Goal: Task Accomplishment & Management: Use online tool/utility

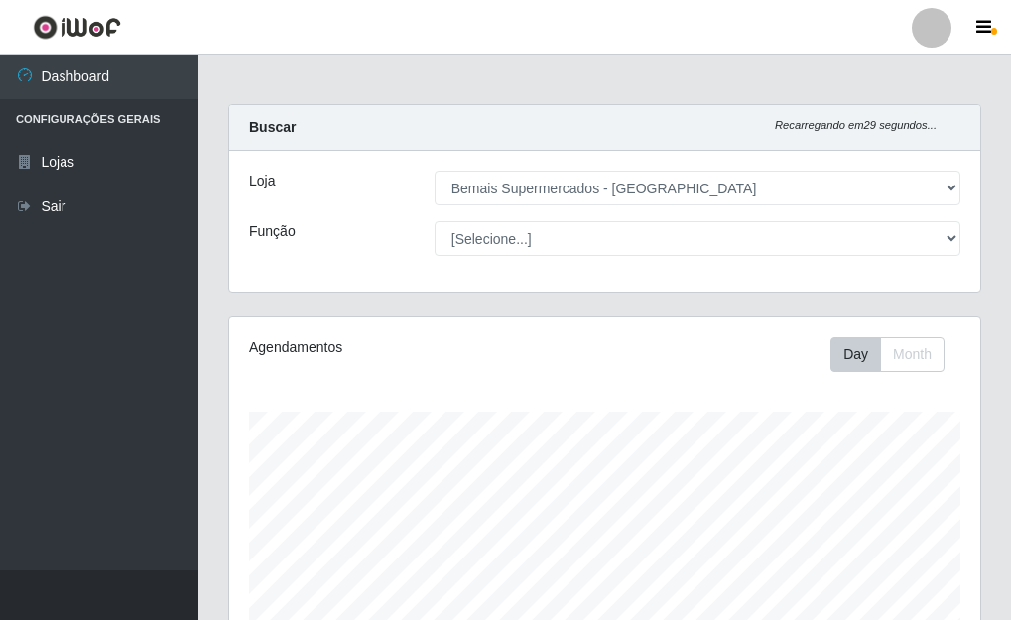
select select "249"
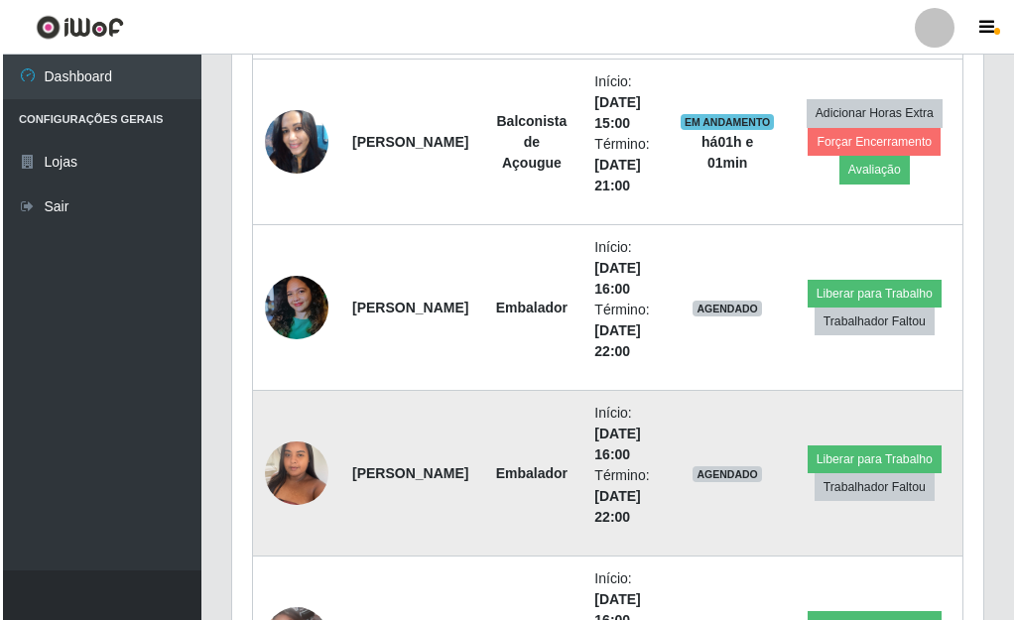
scroll to position [1336, 0]
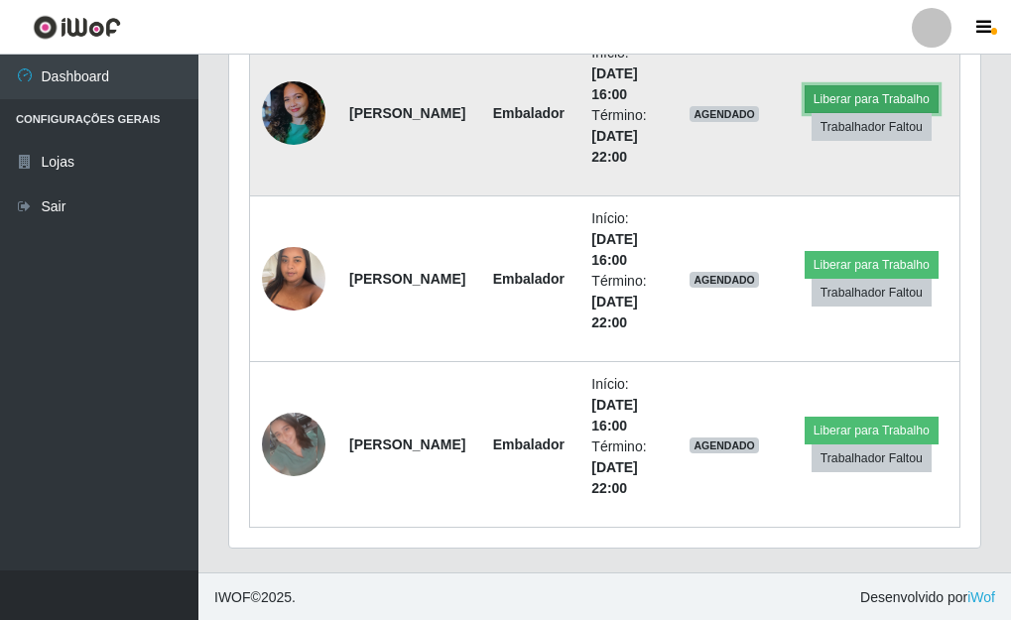
click at [844, 92] on button "Liberar para Trabalho" at bounding box center [871, 99] width 134 height 28
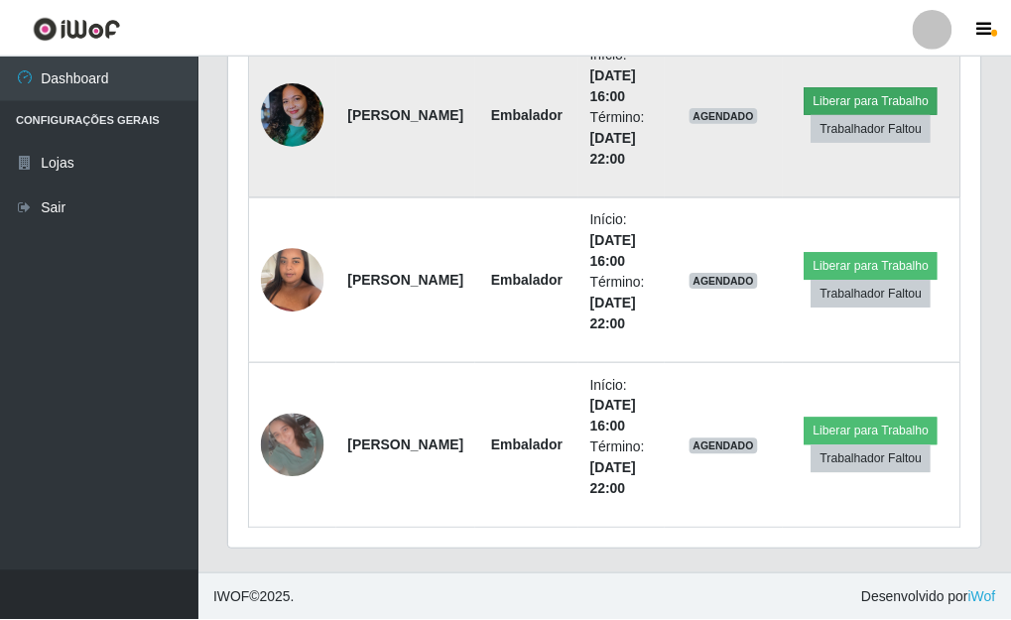
scroll to position [412, 739]
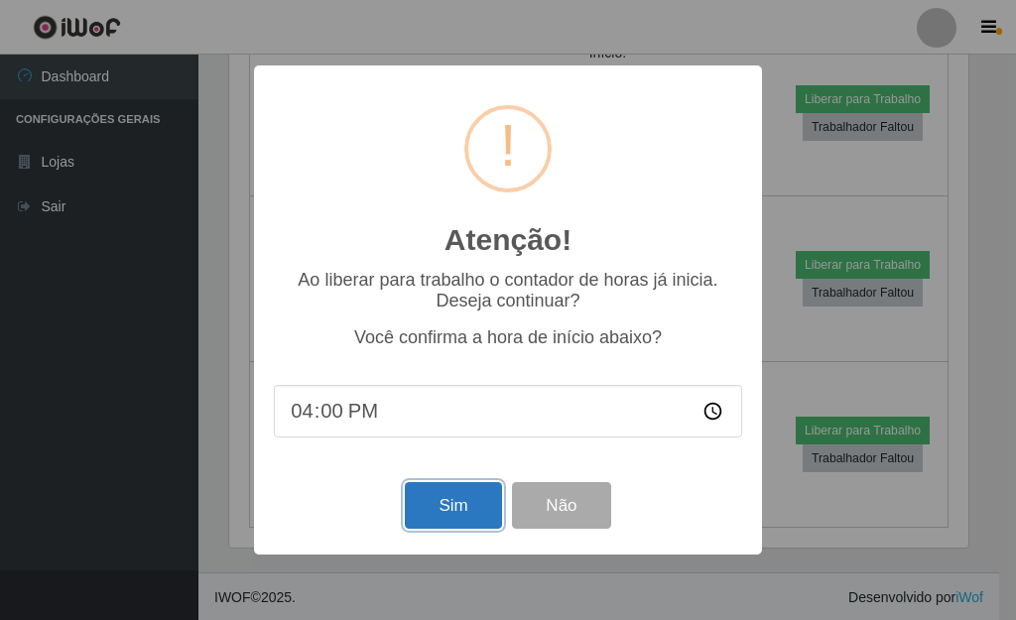
click at [451, 498] on button "Sim" at bounding box center [453, 505] width 96 height 47
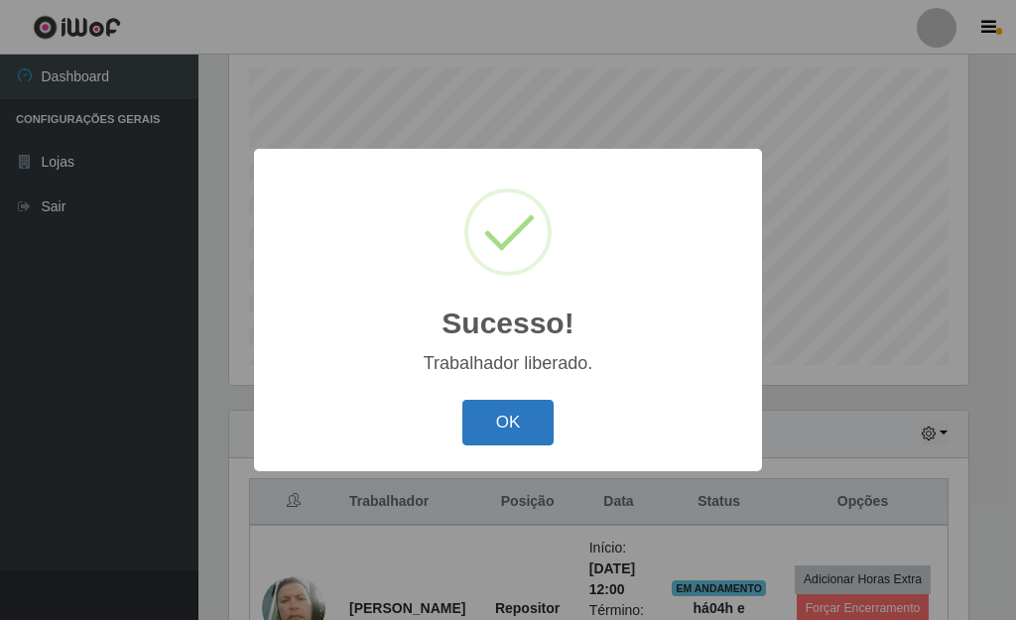
click at [496, 416] on button "OK" at bounding box center [508, 423] width 92 height 47
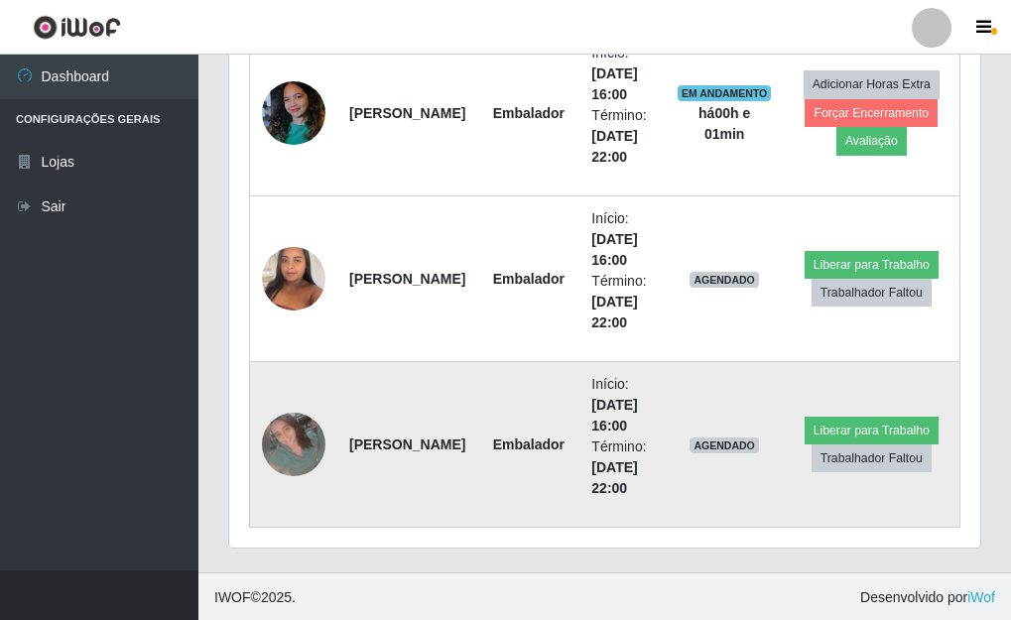
scroll to position [1338, 0]
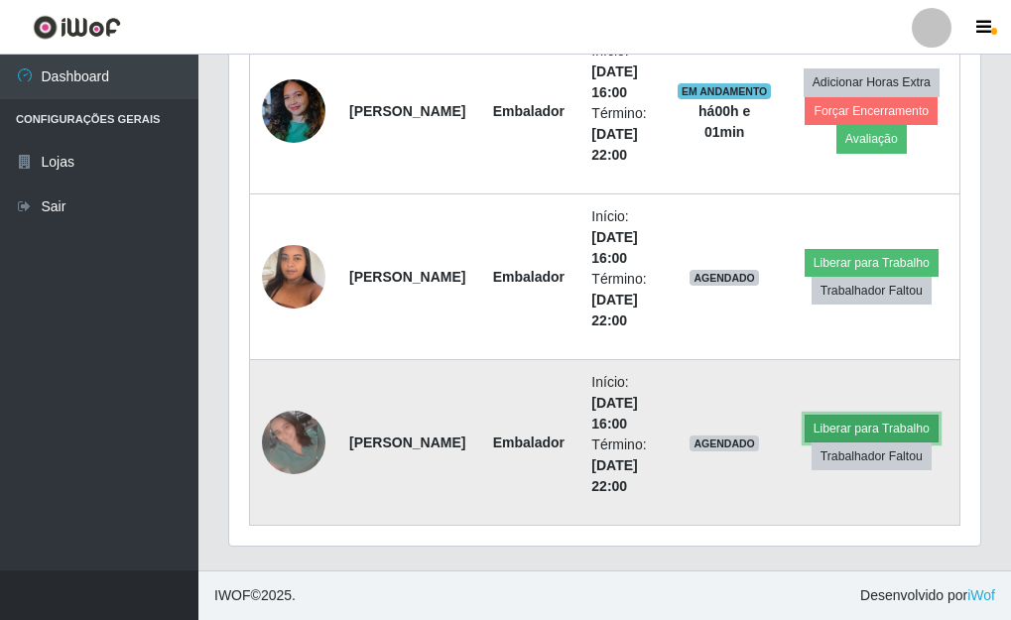
click at [895, 420] on button "Liberar para Trabalho" at bounding box center [871, 429] width 134 height 28
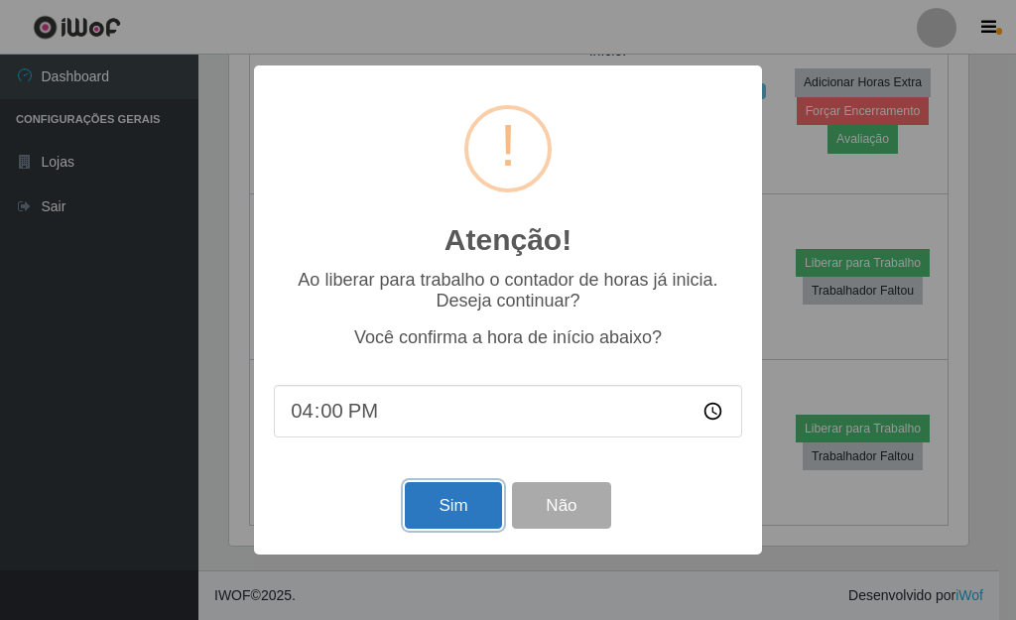
click at [460, 496] on button "Sim" at bounding box center [453, 505] width 96 height 47
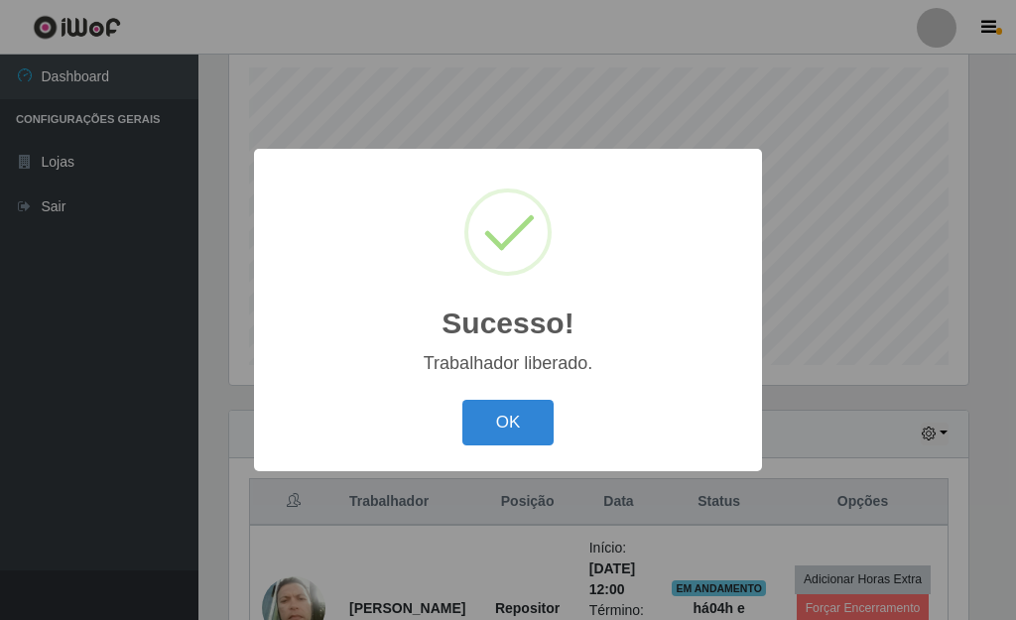
click at [462, 400] on button "OK" at bounding box center [508, 423] width 92 height 47
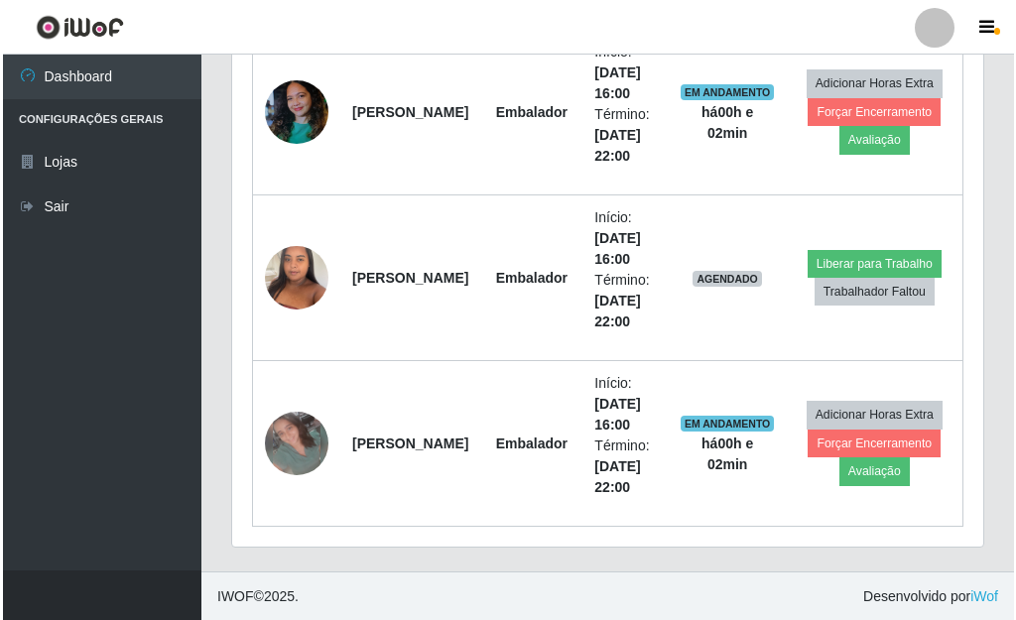
scroll to position [1338, 0]
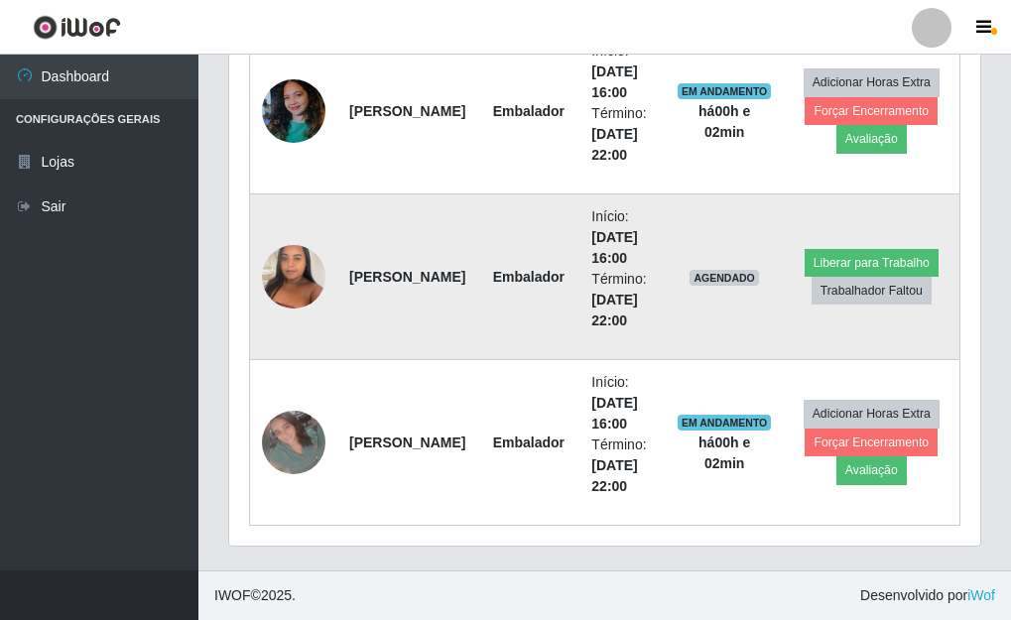
click at [298, 289] on img at bounding box center [293, 276] width 63 height 84
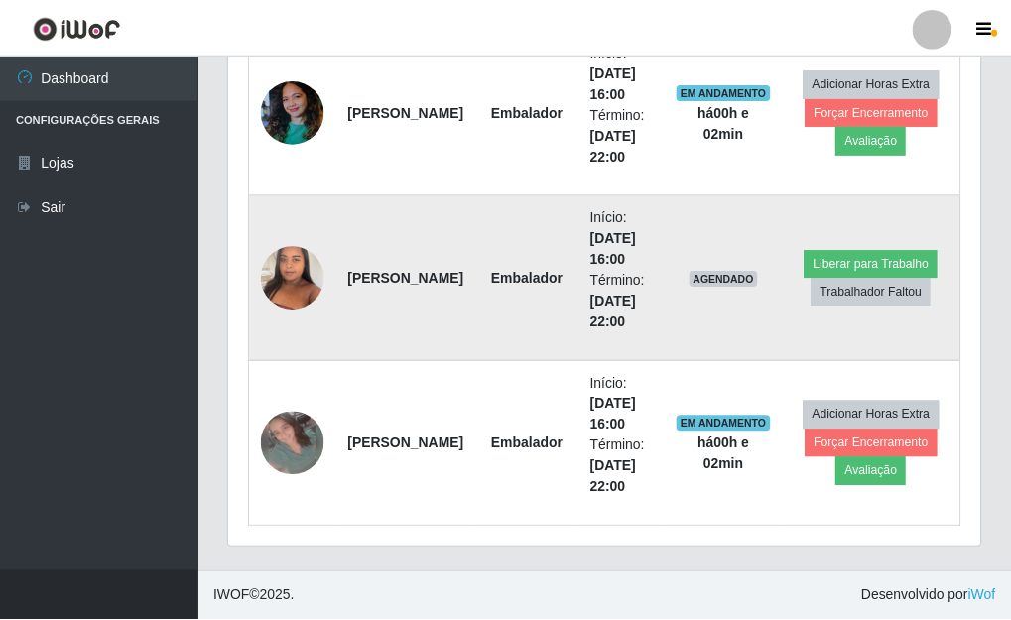
scroll to position [412, 739]
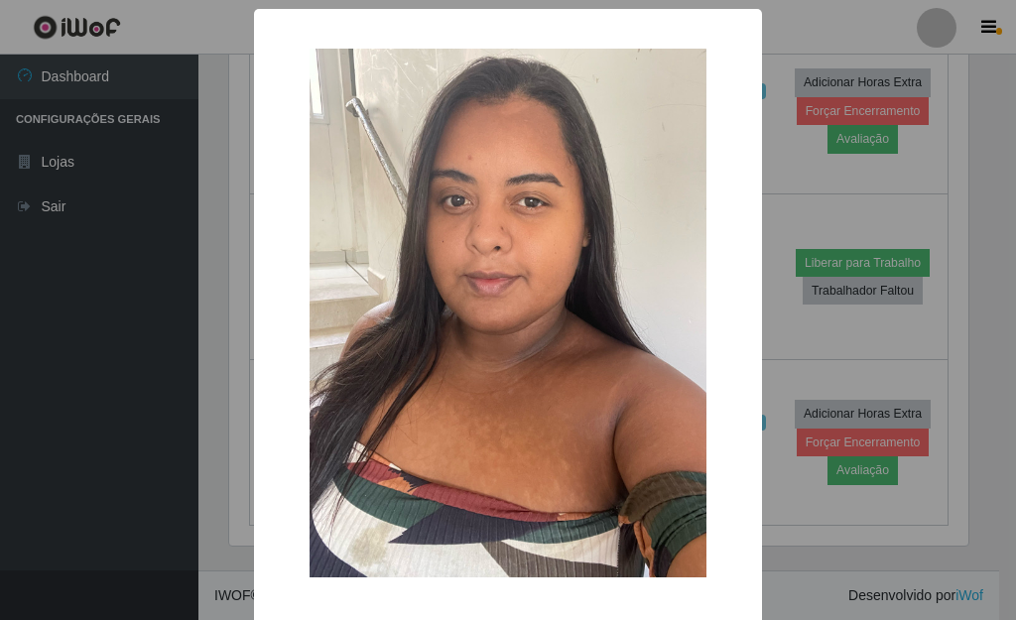
click at [199, 285] on div "× OK Cancel" at bounding box center [508, 310] width 1016 height 620
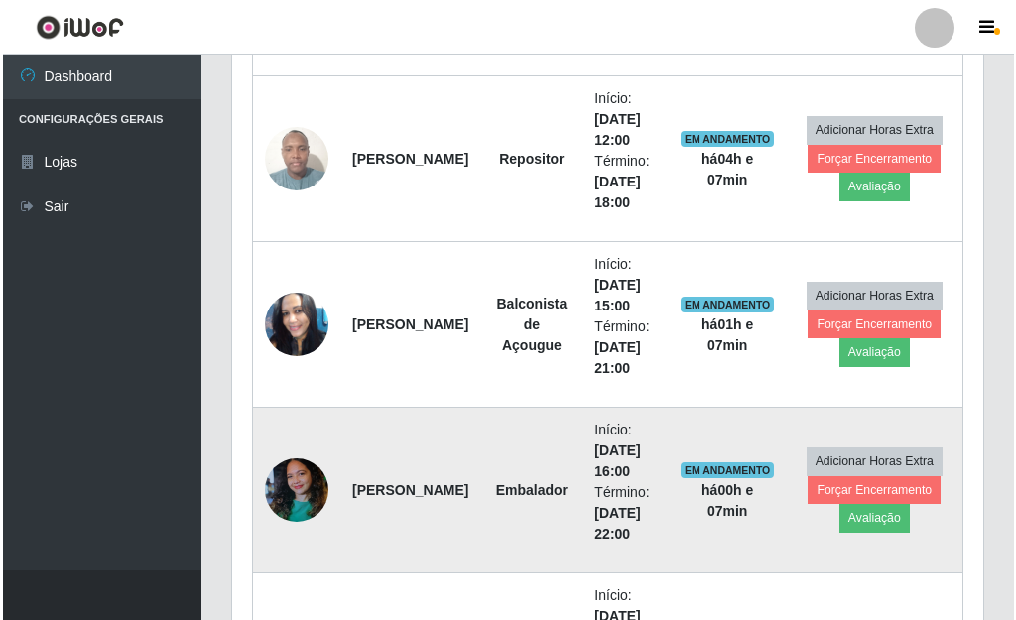
scroll to position [941, 0]
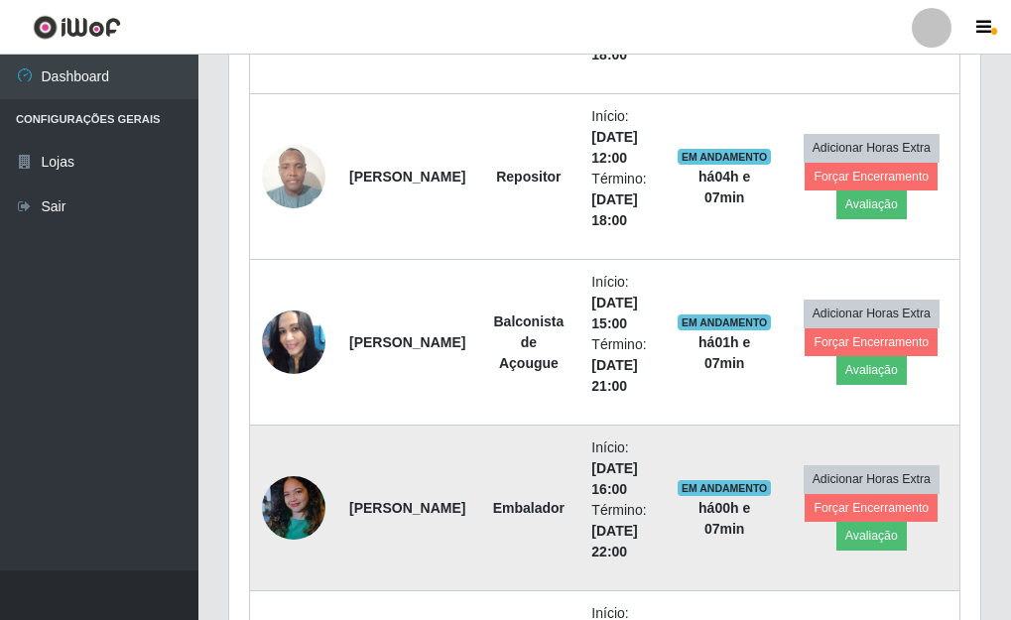
click at [306, 518] on img at bounding box center [293, 508] width 63 height 84
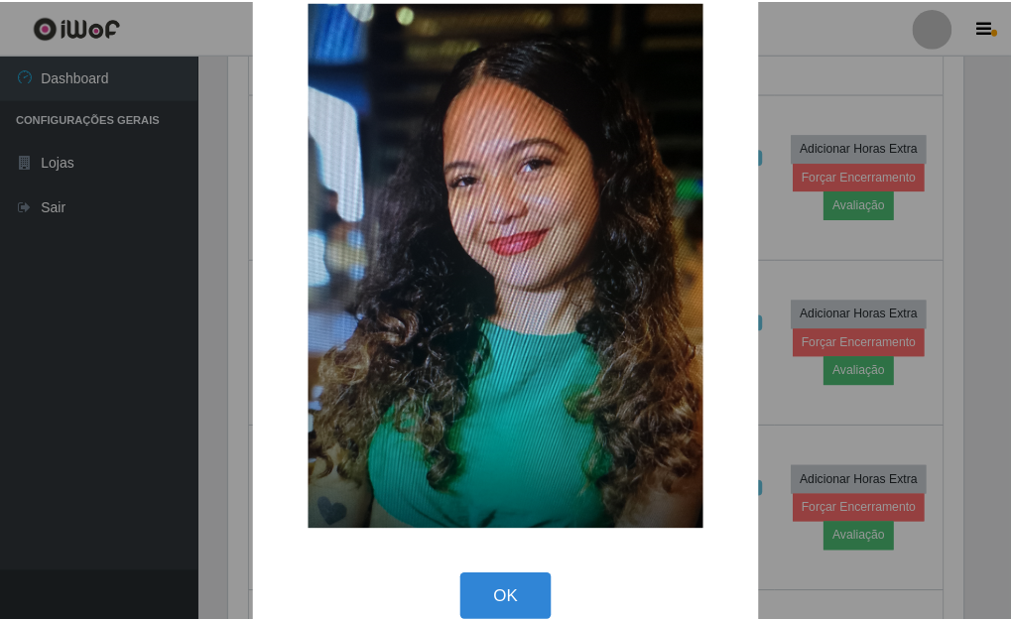
scroll to position [80, 0]
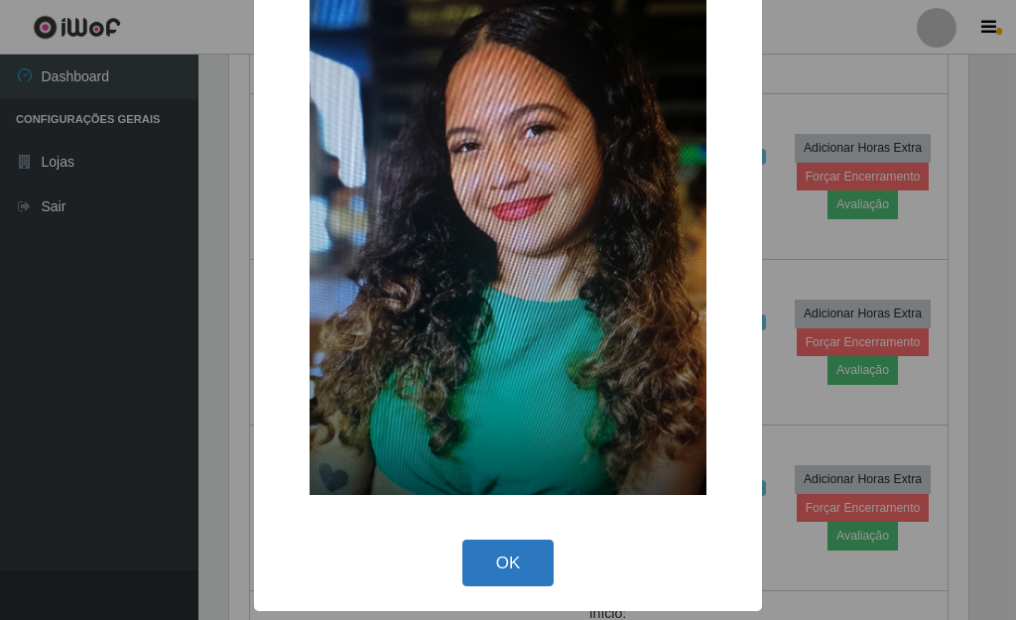
click at [512, 572] on button "OK" at bounding box center [508, 563] width 92 height 47
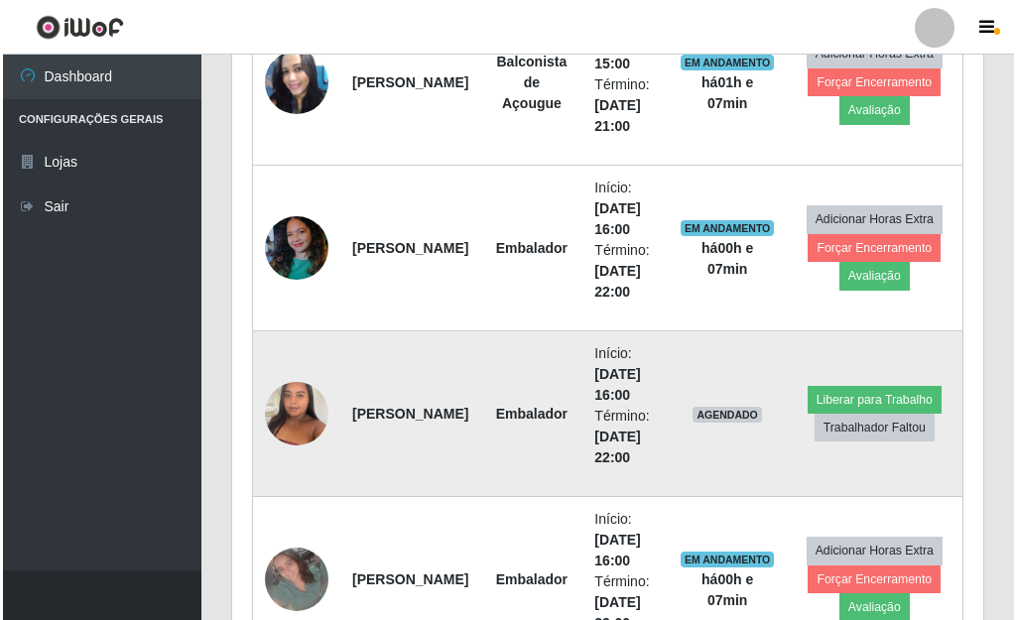
scroll to position [1239, 0]
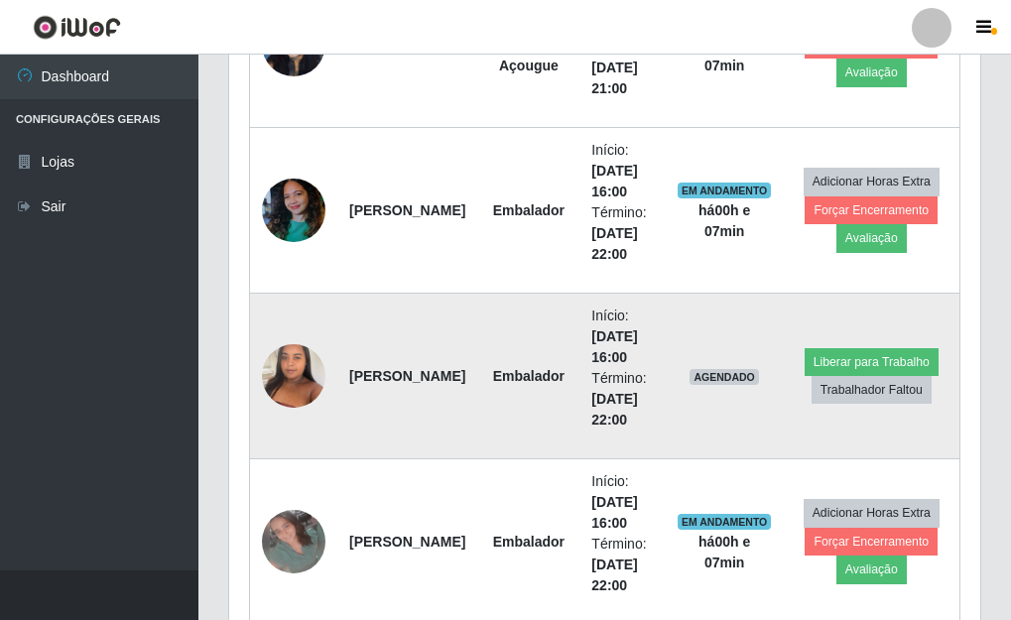
click at [301, 391] on img at bounding box center [293, 375] width 63 height 84
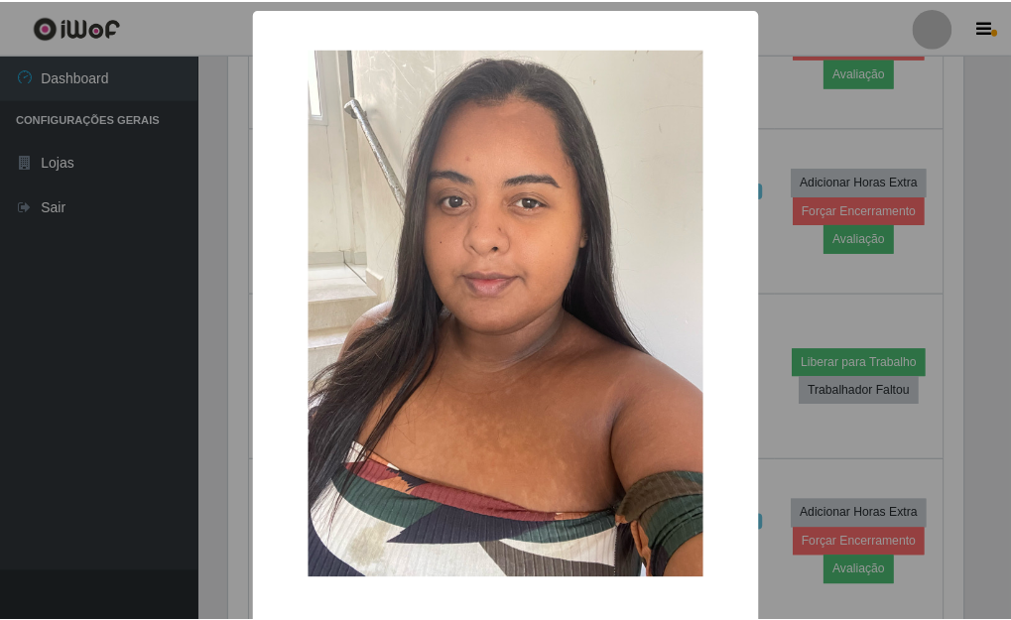
scroll to position [82, 0]
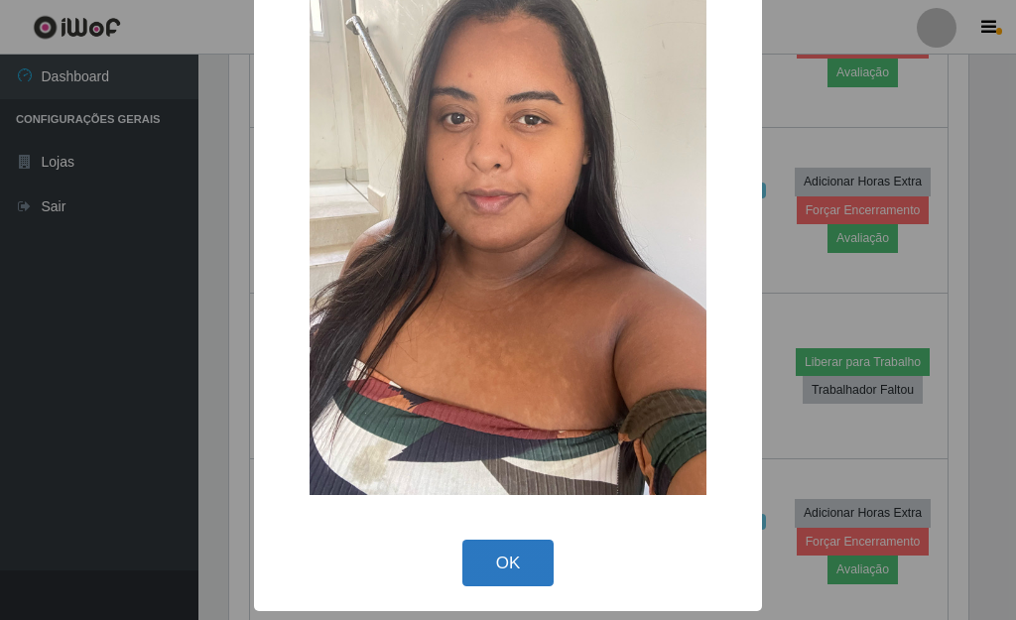
click at [500, 560] on button "OK" at bounding box center [508, 563] width 92 height 47
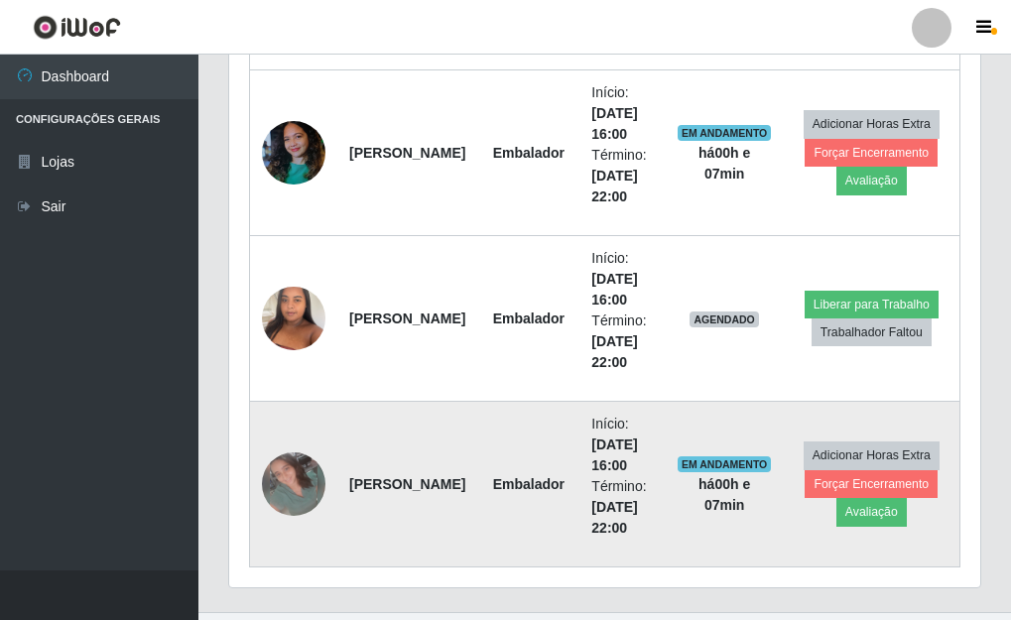
scroll to position [1338, 0]
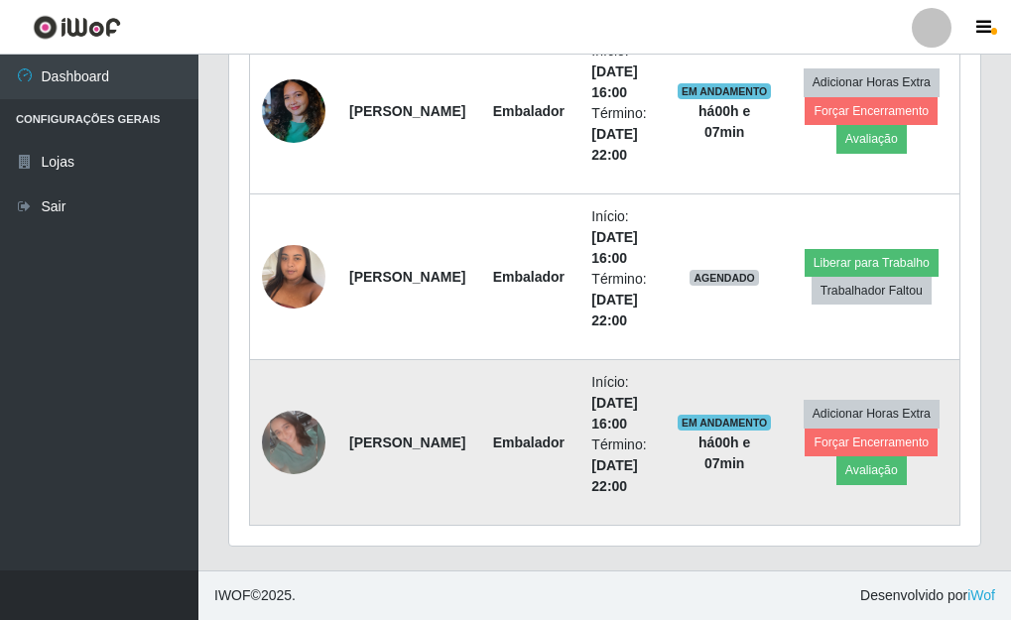
click at [295, 458] on img at bounding box center [293, 442] width 63 height 63
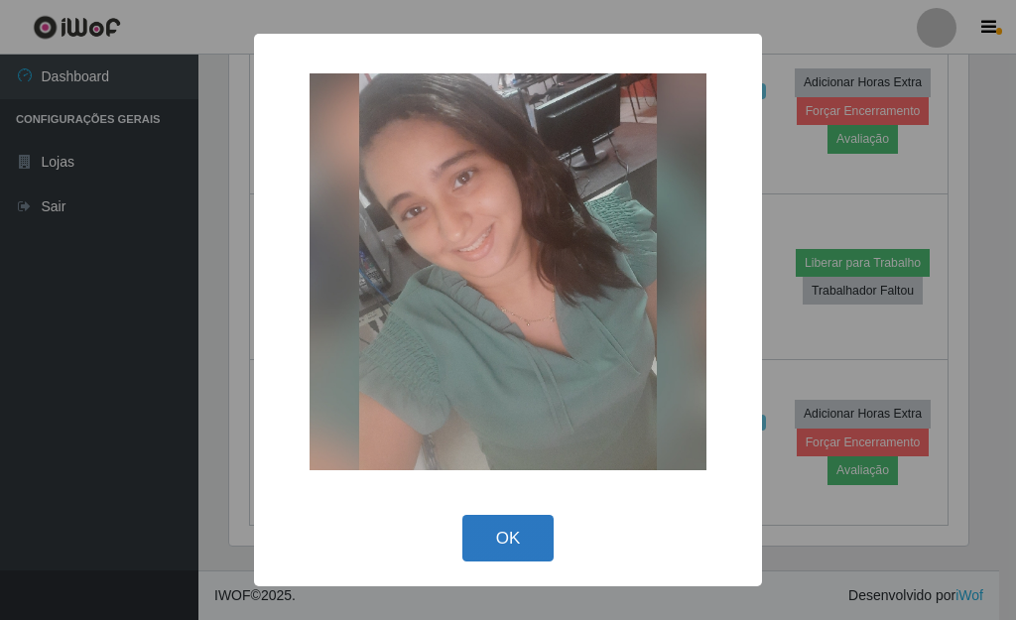
click at [513, 527] on button "OK" at bounding box center [508, 538] width 92 height 47
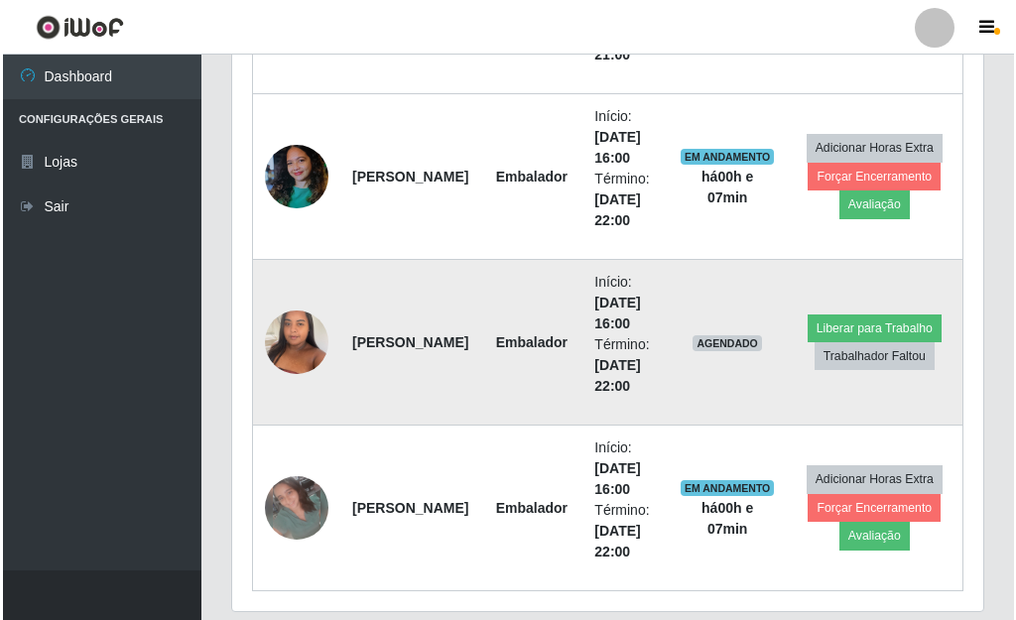
scroll to position [1140, 0]
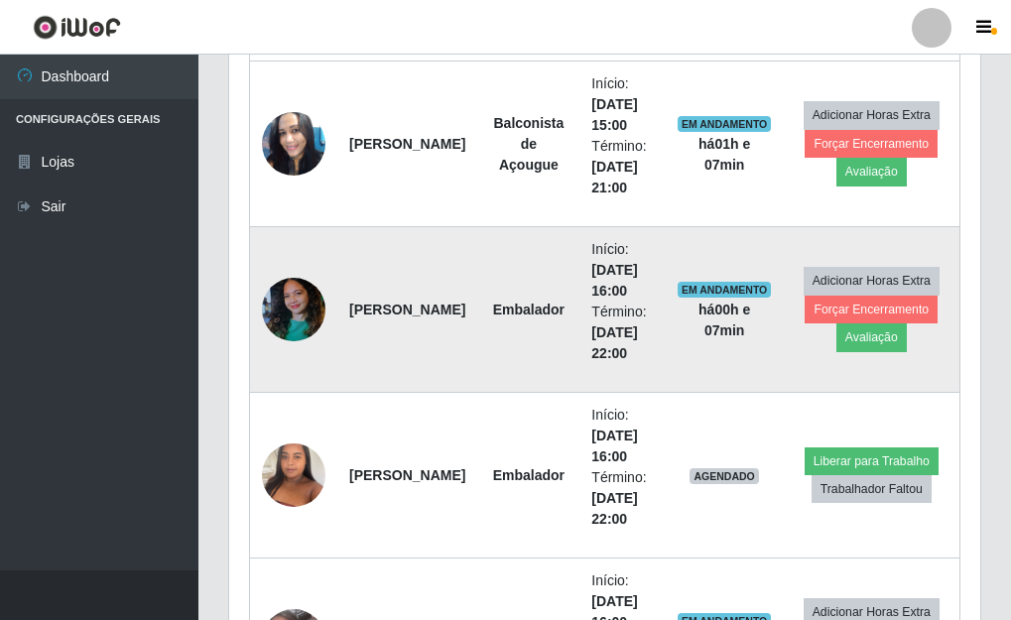
click at [288, 308] on img at bounding box center [293, 310] width 63 height 84
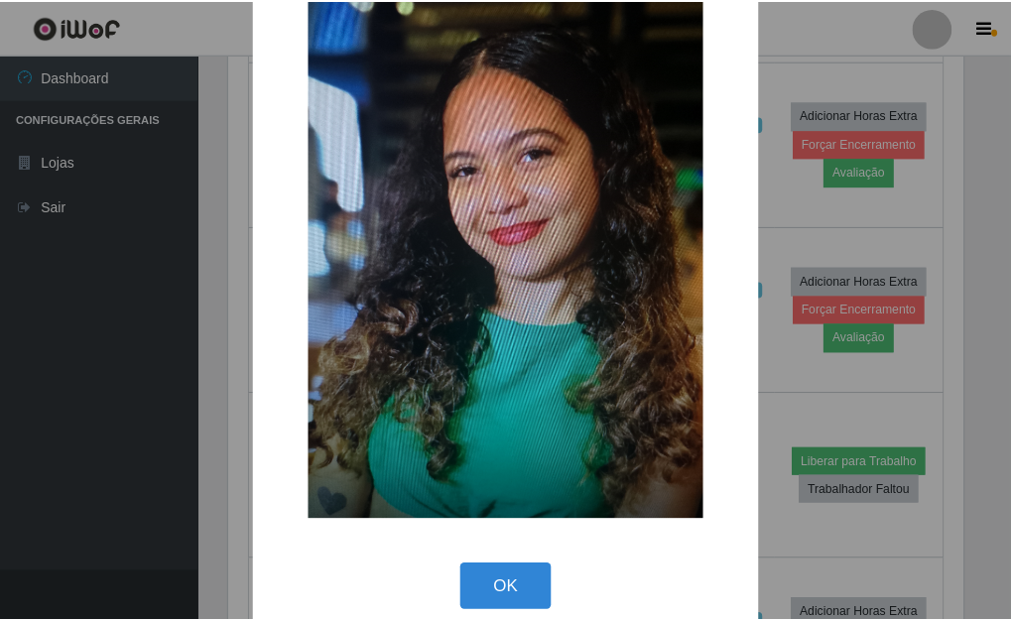
scroll to position [80, 0]
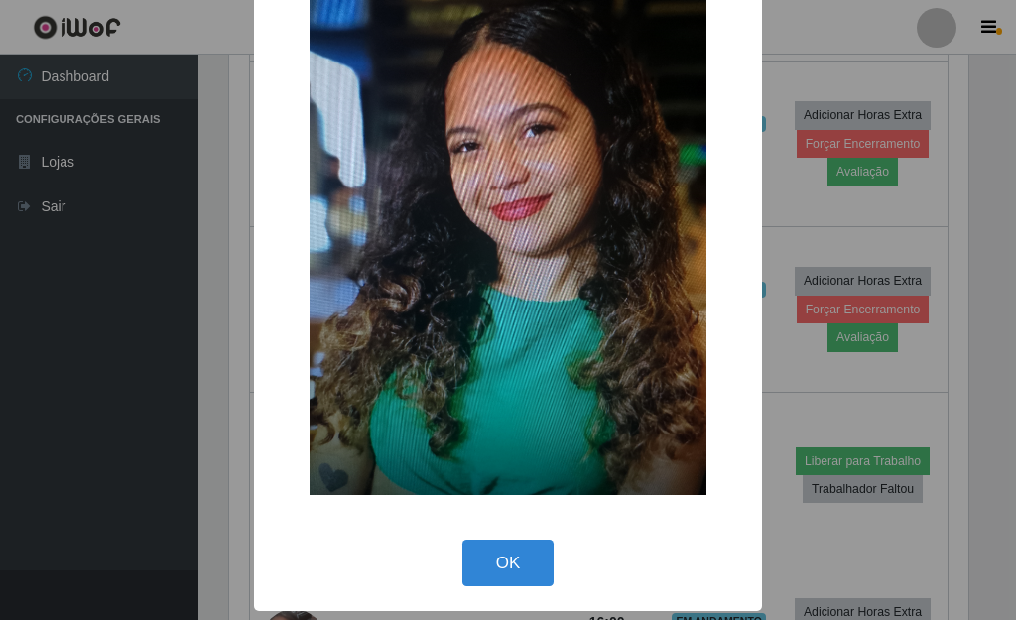
drag, startPoint x: 547, startPoint y: 545, endPoint x: 610, endPoint y: 518, distance: 68.9
click at [550, 542] on div "OK Cancel" at bounding box center [508, 563] width 468 height 57
click at [523, 551] on button "OK" at bounding box center [508, 563] width 92 height 47
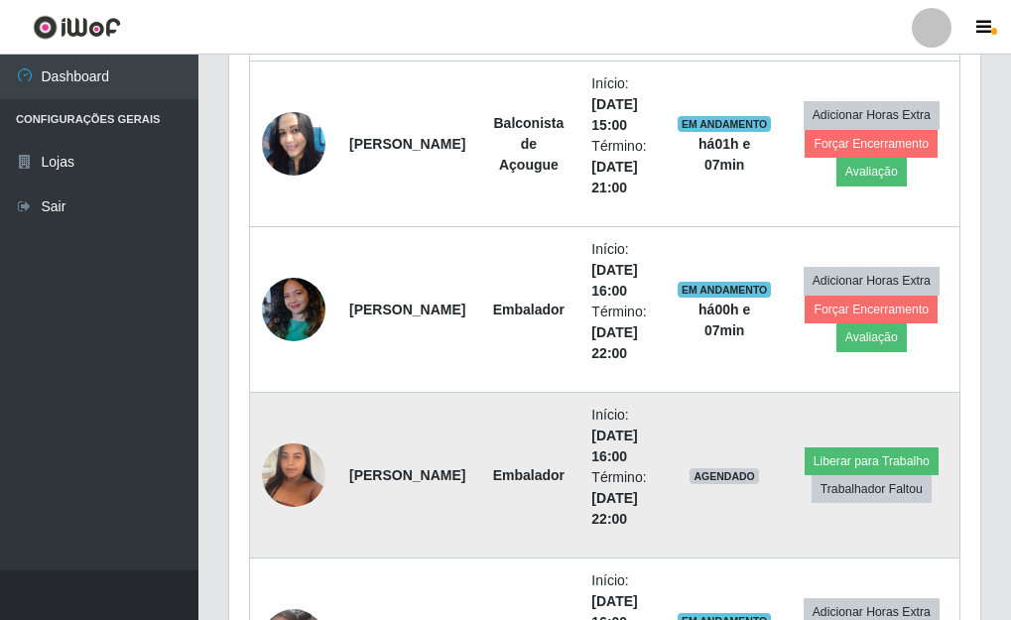
scroll to position [412, 751]
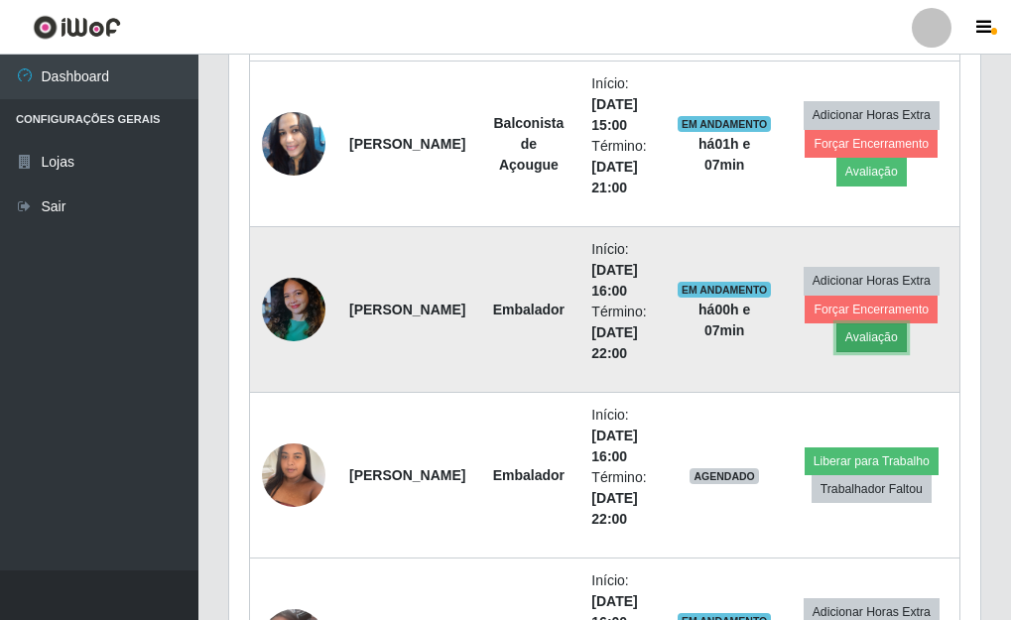
click at [871, 343] on button "Avaliação" at bounding box center [871, 337] width 70 height 28
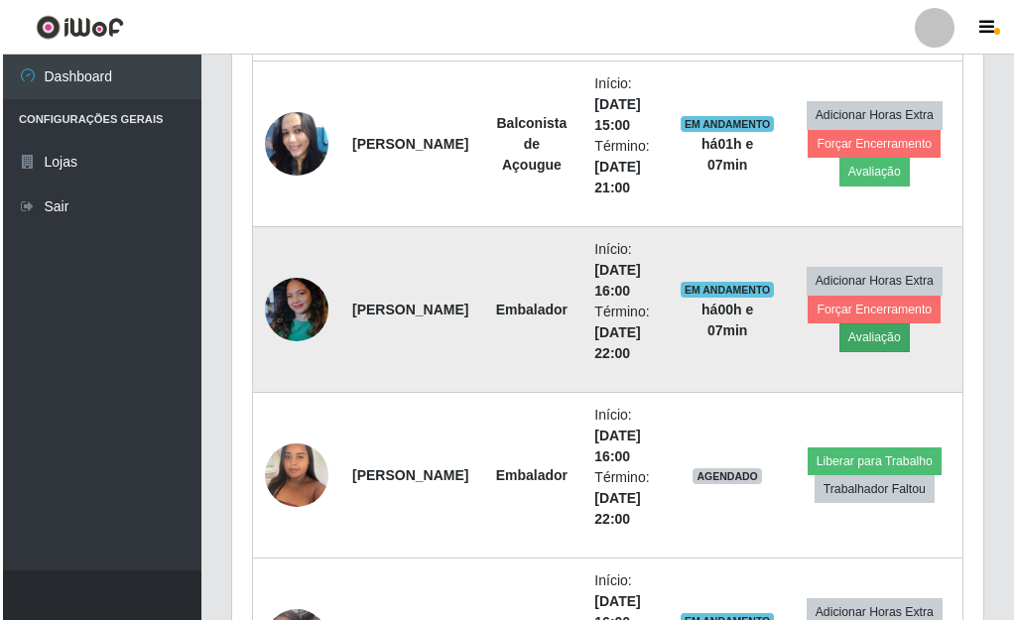
scroll to position [412, 739]
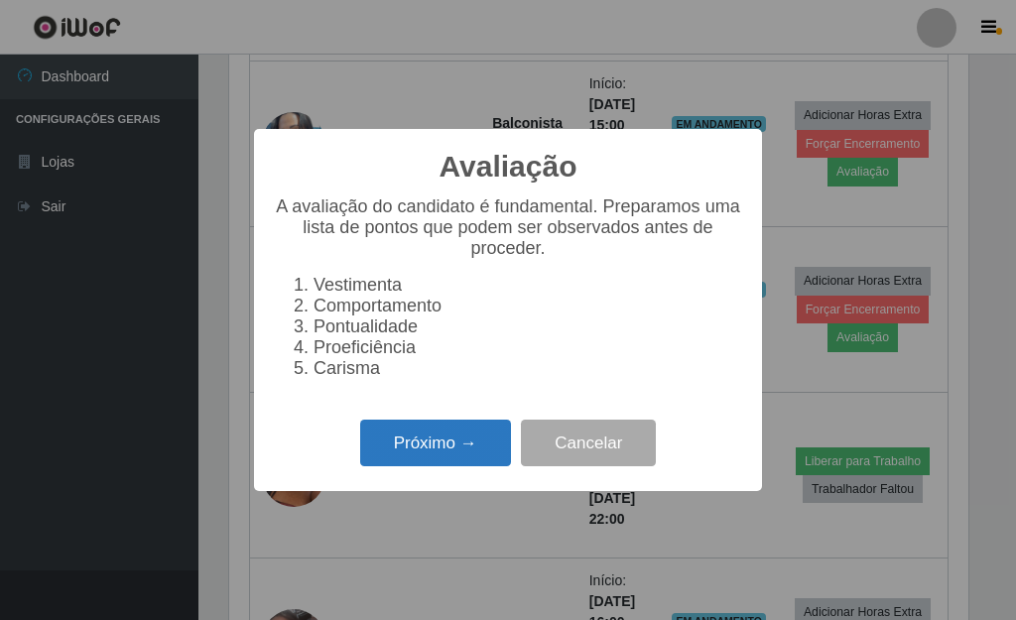
drag, startPoint x: 451, startPoint y: 457, endPoint x: 446, endPoint y: 448, distance: 10.2
click at [446, 448] on button "Próximo →" at bounding box center [435, 443] width 151 height 47
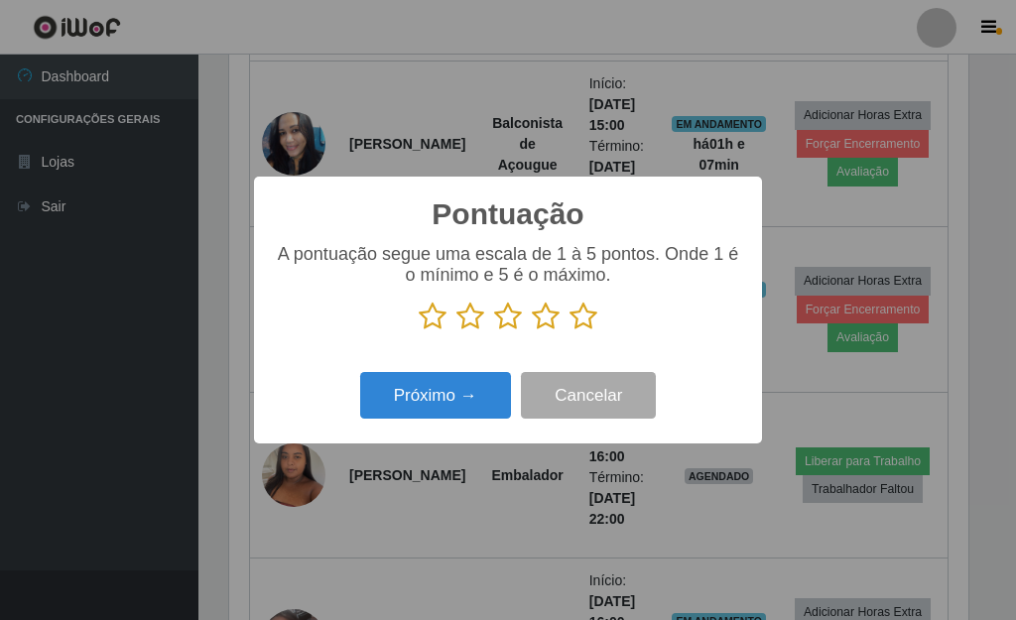
click at [474, 319] on icon at bounding box center [470, 317] width 28 height 30
click at [456, 331] on input "radio" at bounding box center [456, 331] width 0 height 0
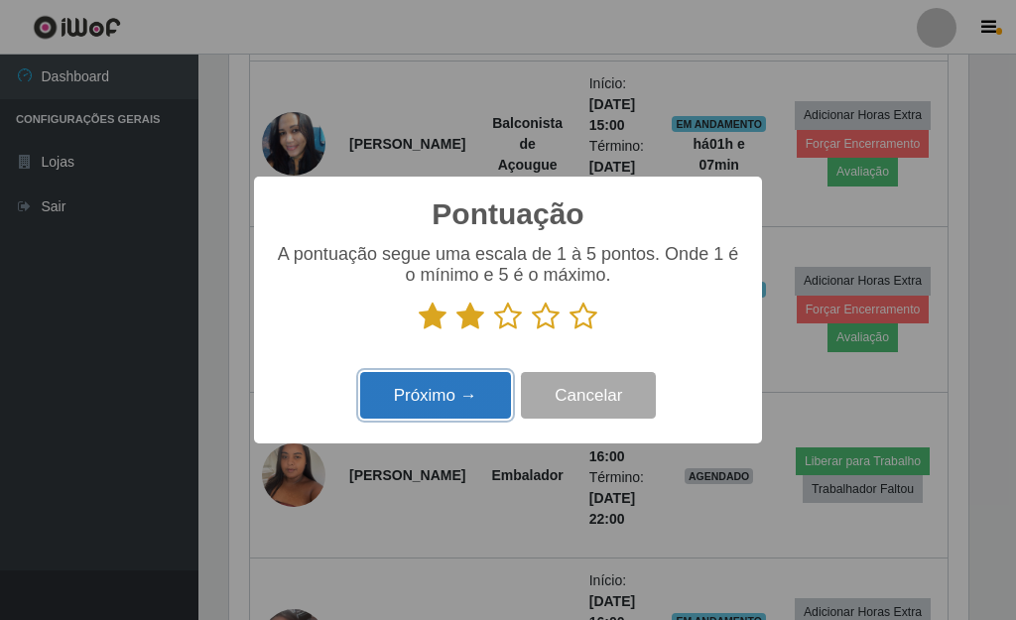
click at [428, 393] on button "Próximo →" at bounding box center [435, 395] width 151 height 47
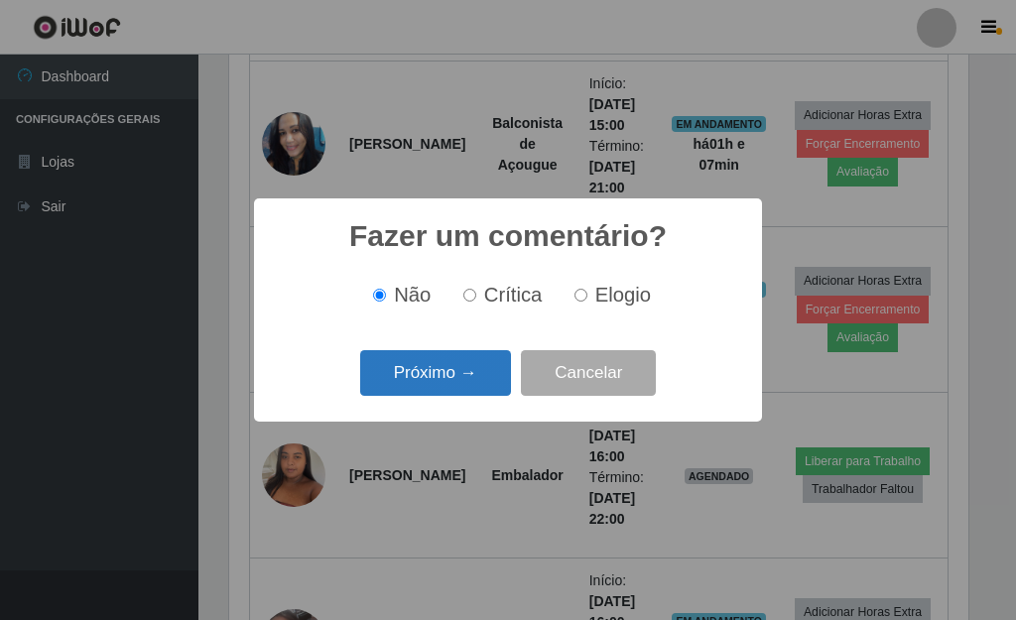
click at [455, 376] on button "Próximo →" at bounding box center [435, 373] width 151 height 47
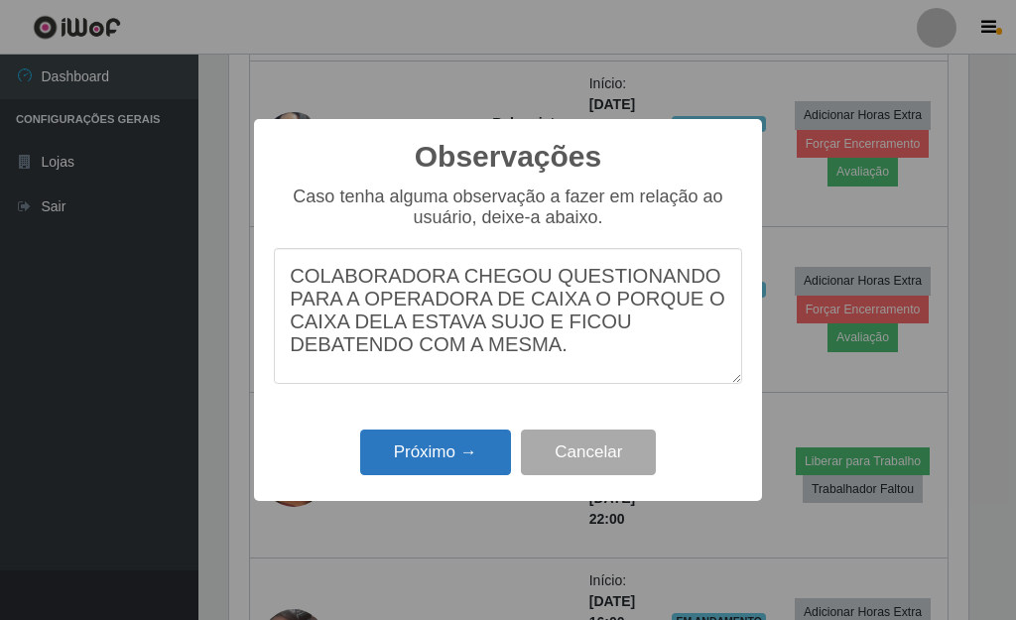
type textarea "COLABORADORA CHEGOU QUESTIONANDO PARA A OPERADORA DE CAIXA O PORQUE O CAIXA DEL…"
click at [401, 446] on button "Próximo →" at bounding box center [435, 452] width 151 height 47
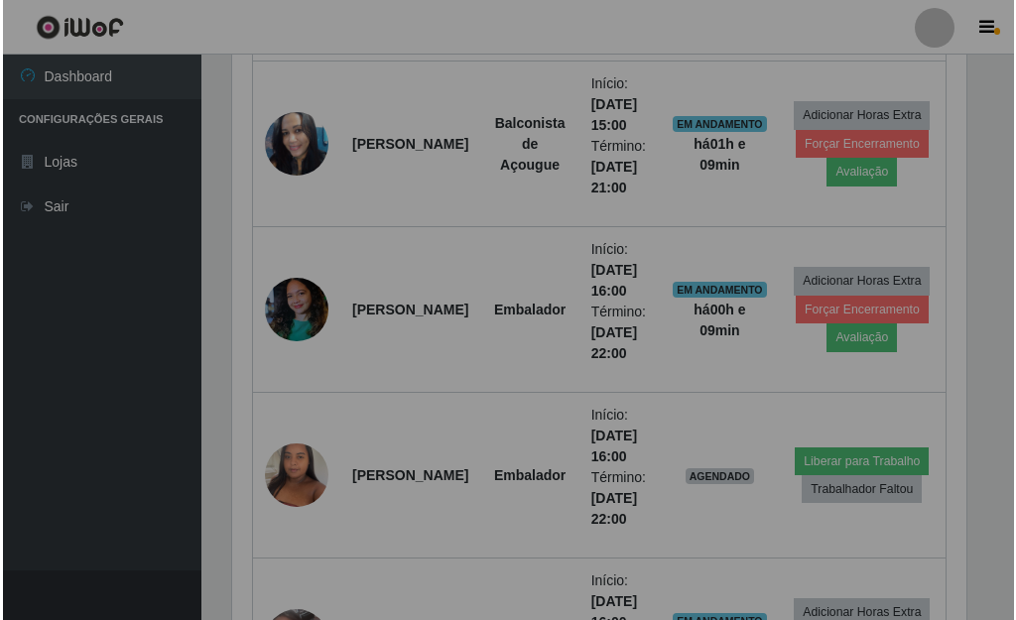
scroll to position [412, 751]
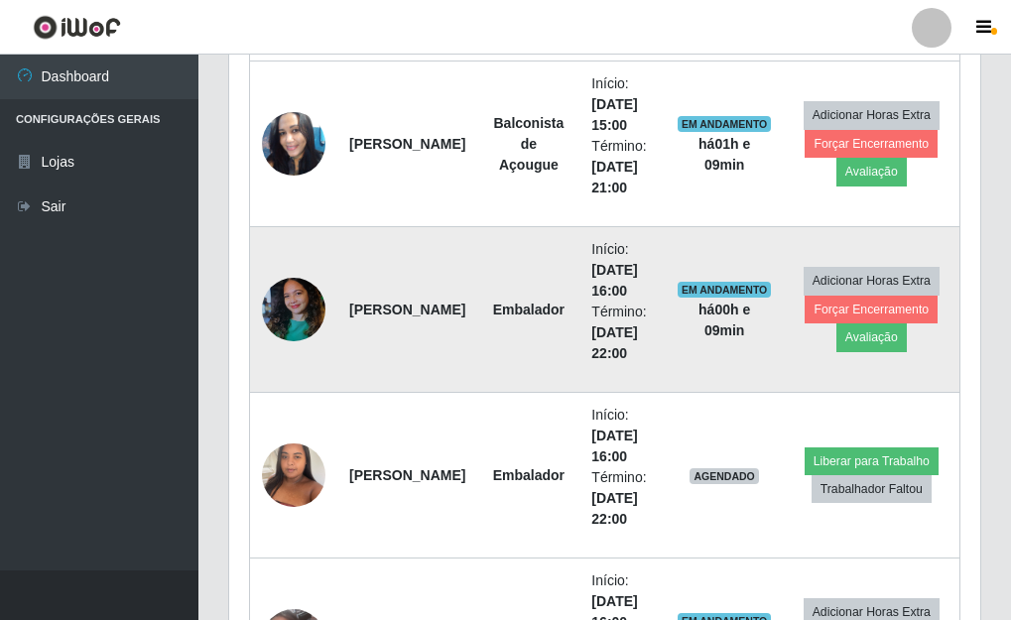
click at [285, 312] on img at bounding box center [293, 310] width 63 height 84
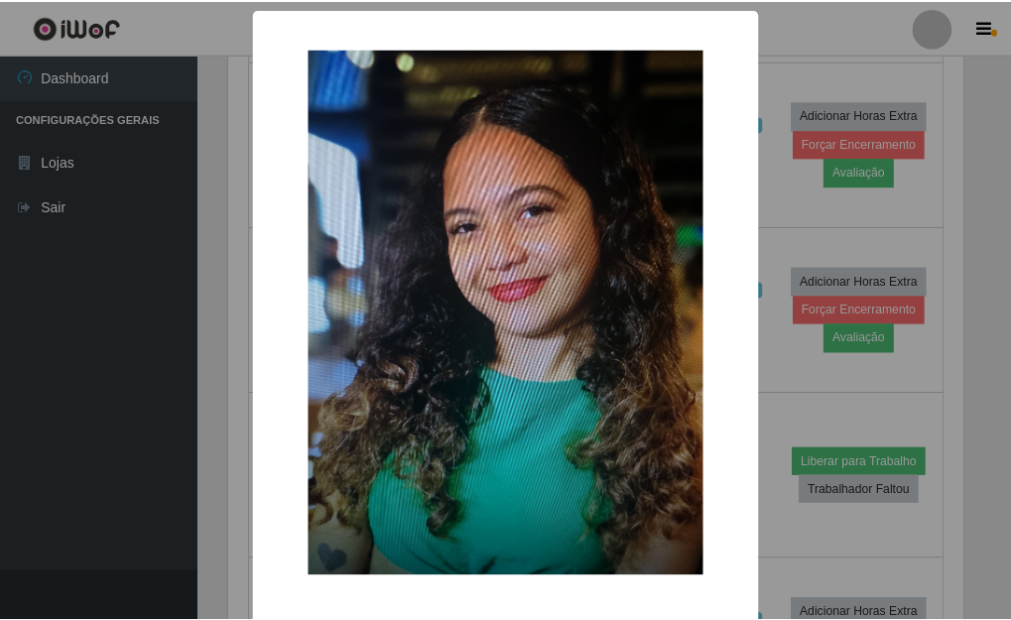
scroll to position [80, 0]
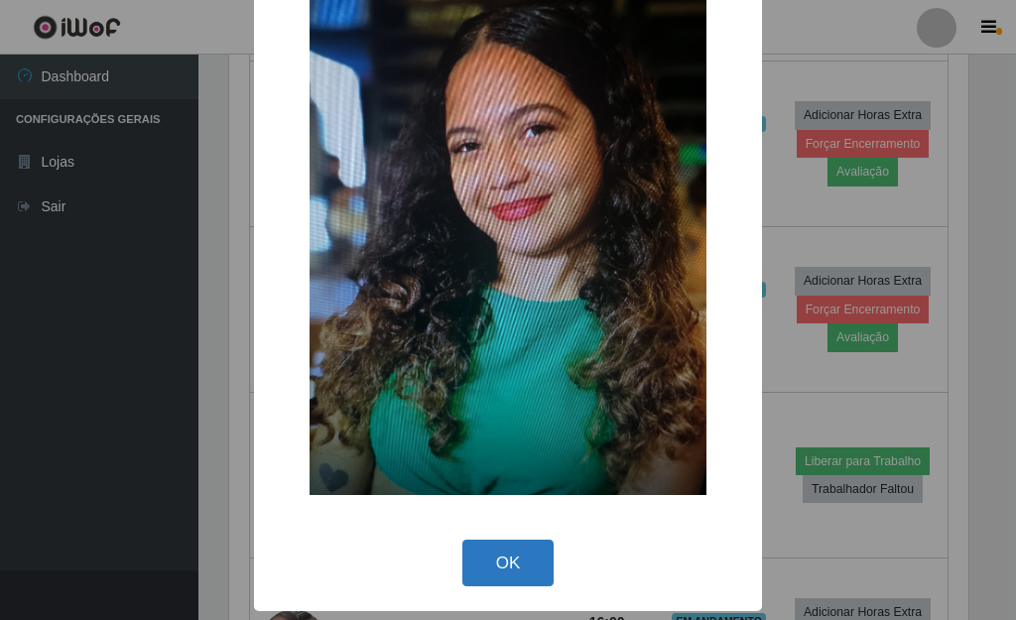
click at [494, 558] on button "OK" at bounding box center [508, 563] width 92 height 47
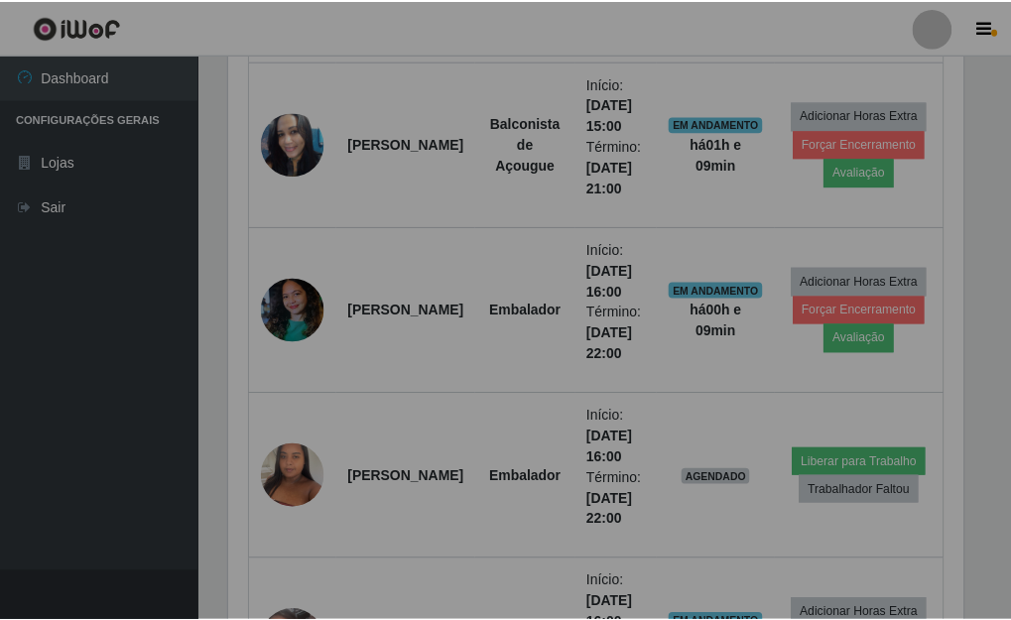
scroll to position [412, 751]
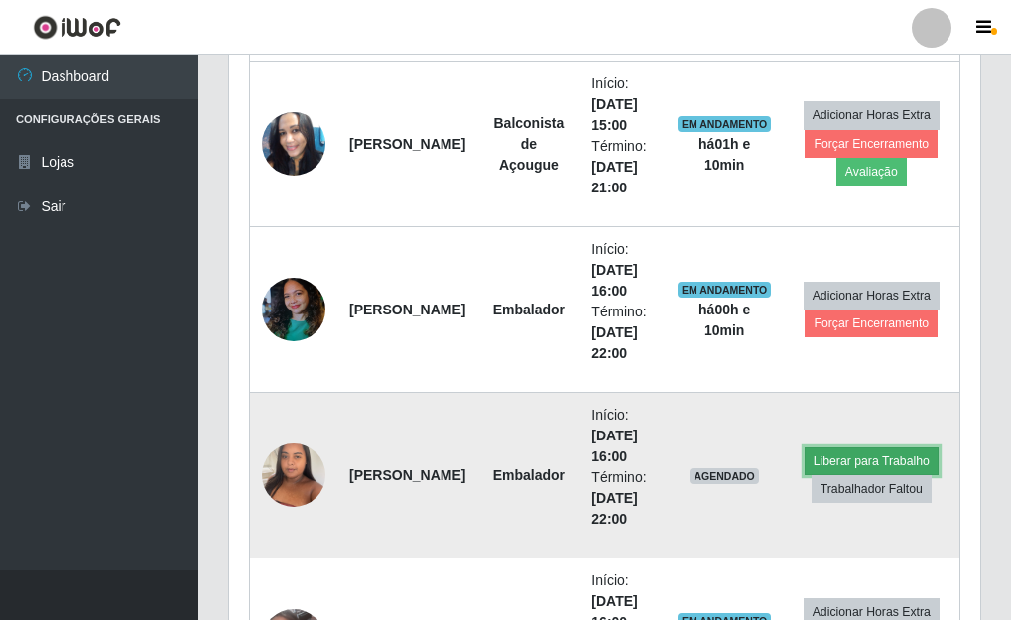
click at [827, 454] on button "Liberar para Trabalho" at bounding box center [871, 461] width 134 height 28
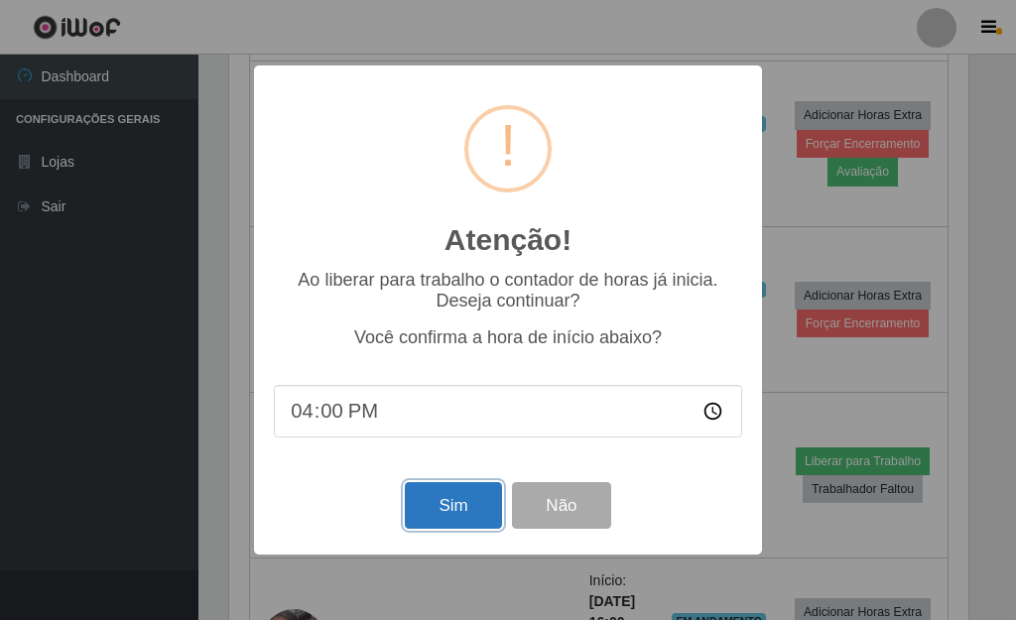
click at [452, 506] on button "Sim" at bounding box center [453, 505] width 96 height 47
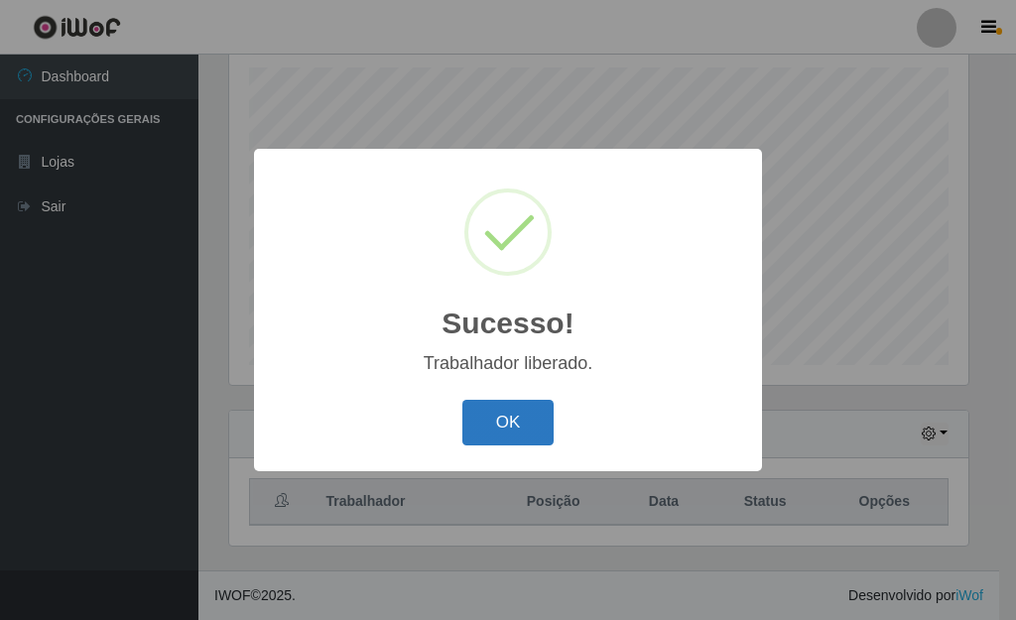
click at [527, 421] on button "OK" at bounding box center [508, 423] width 92 height 47
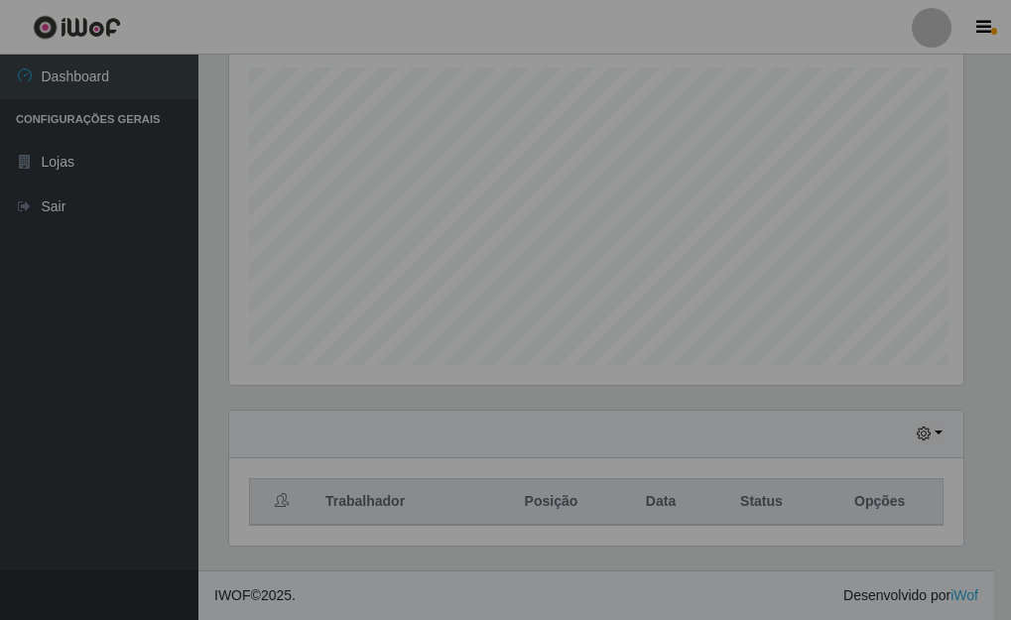
scroll to position [412, 751]
